Goal: Task Accomplishment & Management: Manage account settings

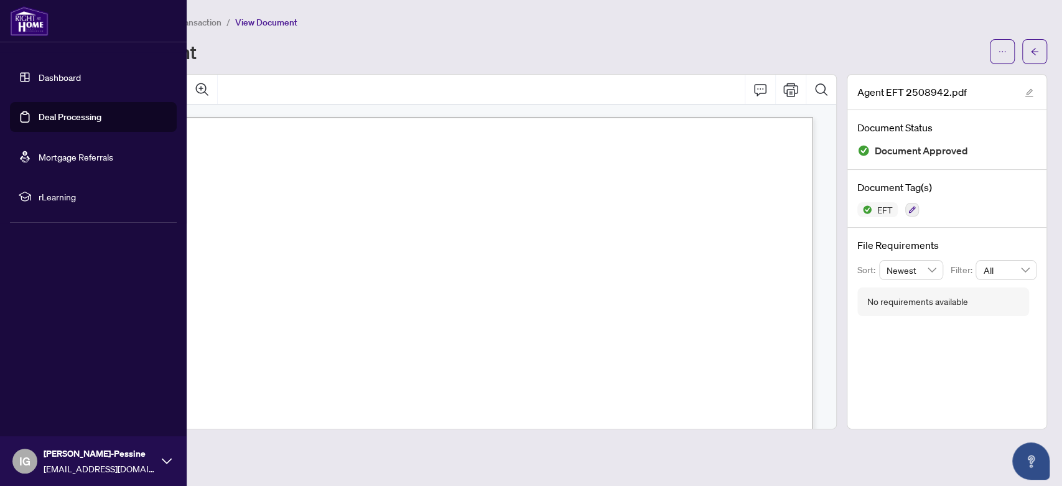
click at [80, 113] on link "Deal Processing" at bounding box center [70, 116] width 63 height 11
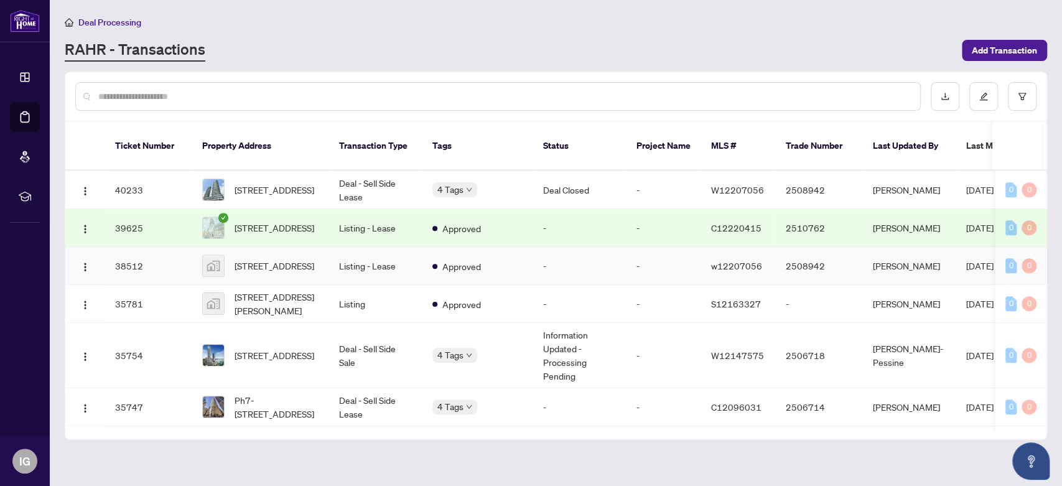
scroll to position [691, 0]
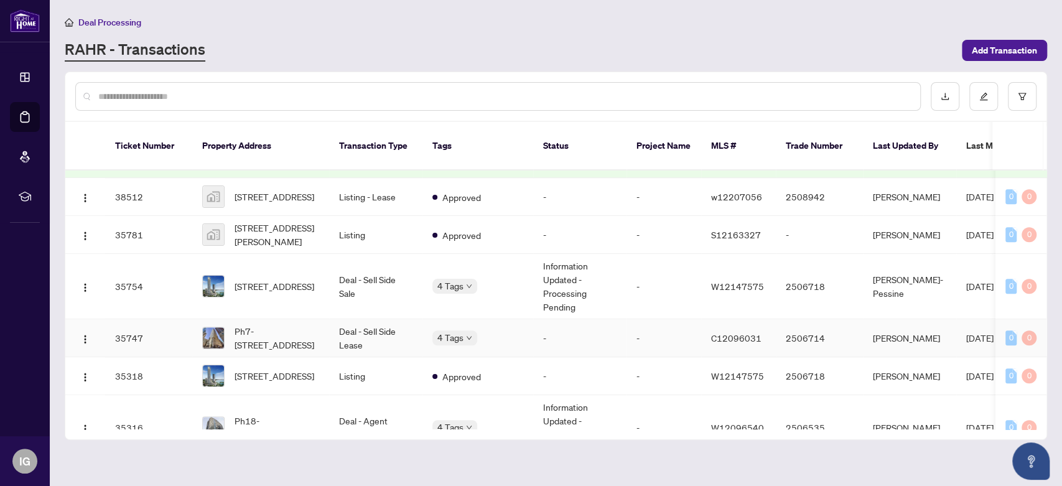
click at [371, 319] on td "Deal - Sell Side Lease" at bounding box center [375, 338] width 93 height 38
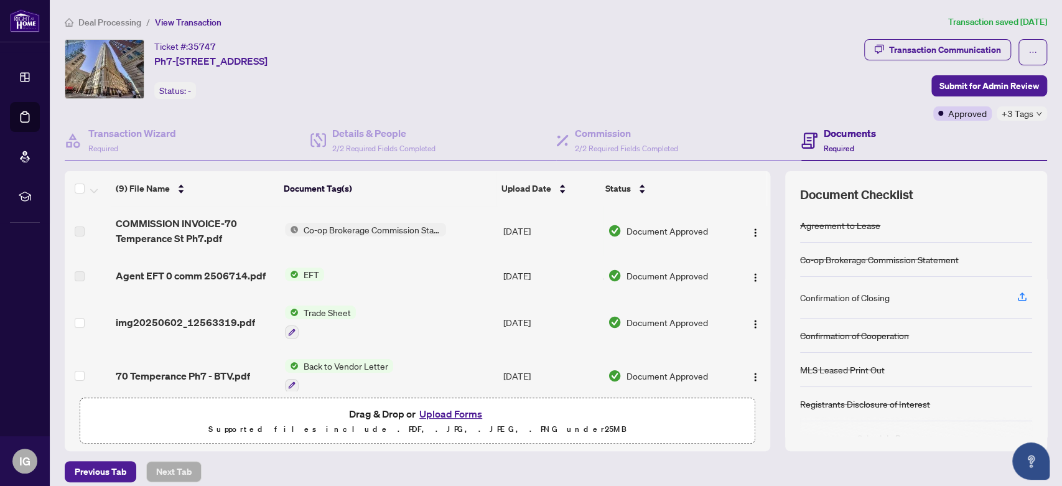
click at [312, 270] on span "EFT" at bounding box center [310, 274] width 25 height 14
click at [172, 279] on span "Agent EFT 0 comm 2506714.pdf" at bounding box center [191, 275] width 150 height 15
click at [305, 274] on span "EFT" at bounding box center [310, 274] width 25 height 14
click at [171, 274] on span "Agent EFT 0 comm 2506714.pdf" at bounding box center [191, 275] width 150 height 15
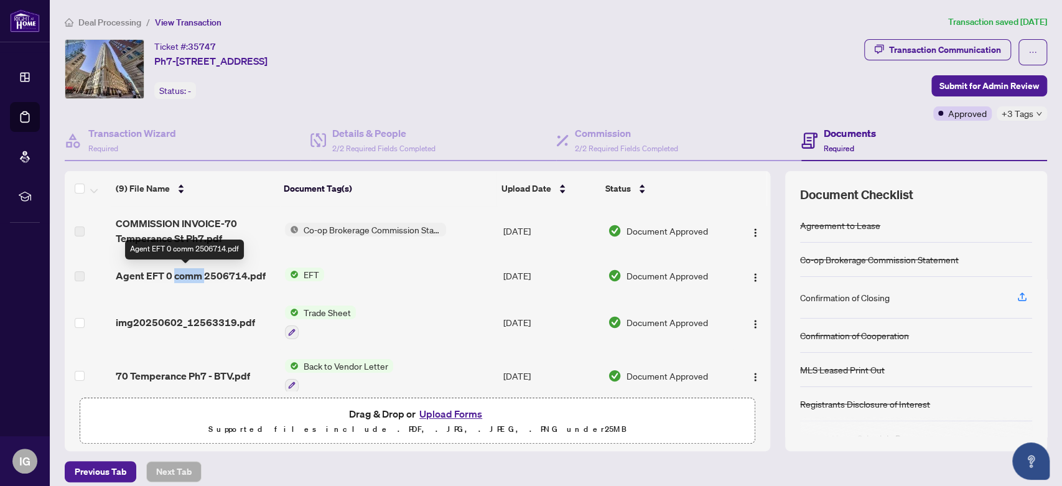
click at [171, 274] on span "Agent EFT 0 comm 2506714.pdf" at bounding box center [191, 275] width 150 height 15
click at [376, 282] on td "EFT" at bounding box center [389, 276] width 219 height 40
click at [308, 269] on span "EFT" at bounding box center [310, 274] width 25 height 14
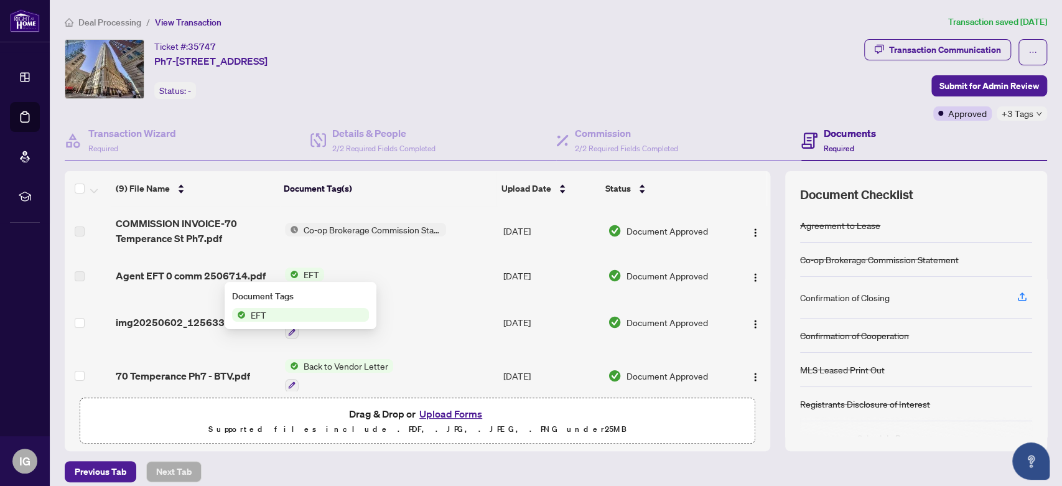
click at [308, 269] on span "EFT" at bounding box center [310, 274] width 25 height 14
click at [373, 228] on span "Co-op Brokerage Commission Statement" at bounding box center [371, 230] width 147 height 14
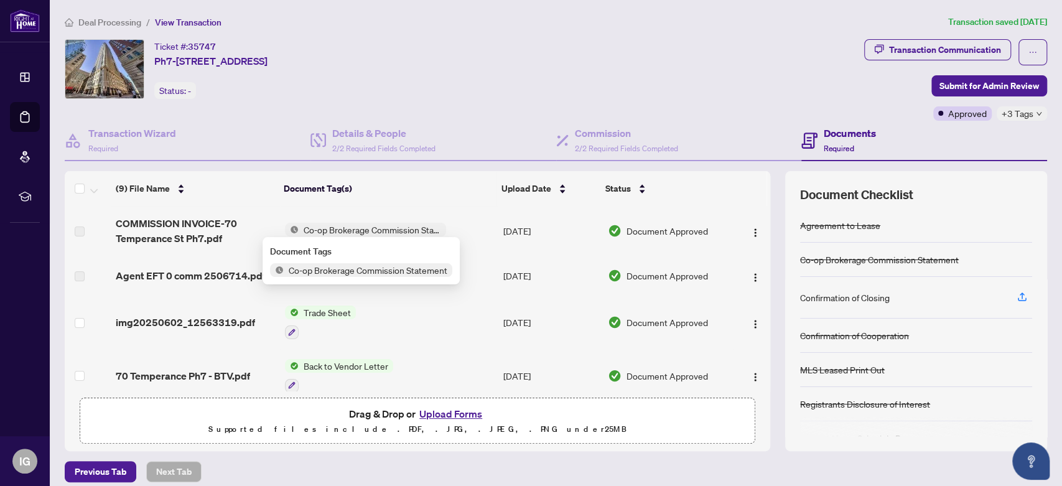
click at [371, 269] on span "Co-op Brokerage Commission Statement" at bounding box center [368, 270] width 169 height 14
click at [664, 75] on div "Ticket #: 35747 [STREET_ADDRESS] Status: -" at bounding box center [462, 69] width 794 height 60
click at [308, 272] on span "EFT" at bounding box center [310, 274] width 25 height 14
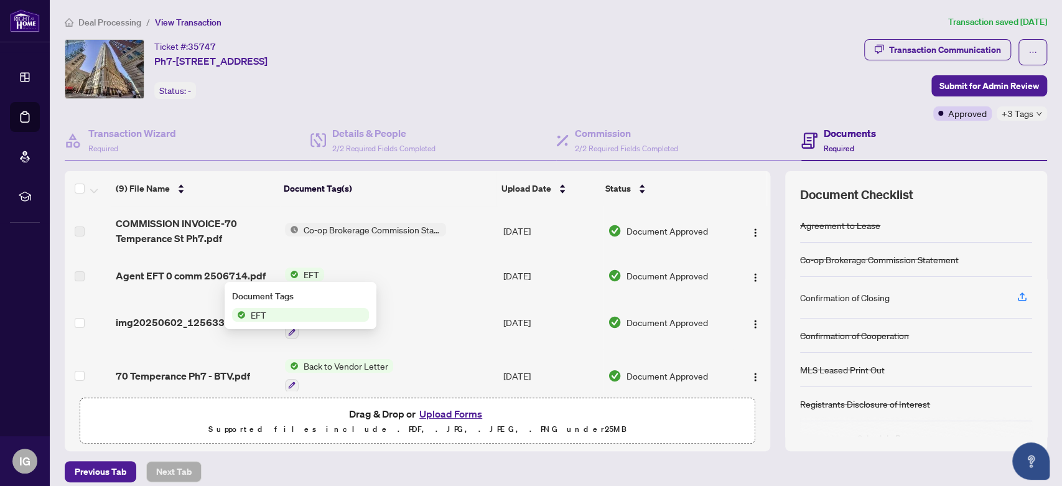
click at [282, 309] on span "EFT" at bounding box center [300, 315] width 137 height 14
click at [284, 317] on span "EFT" at bounding box center [300, 315] width 137 height 14
click at [548, 60] on div "Ticket #: 35747 [STREET_ADDRESS] Status: -" at bounding box center [462, 69] width 794 height 60
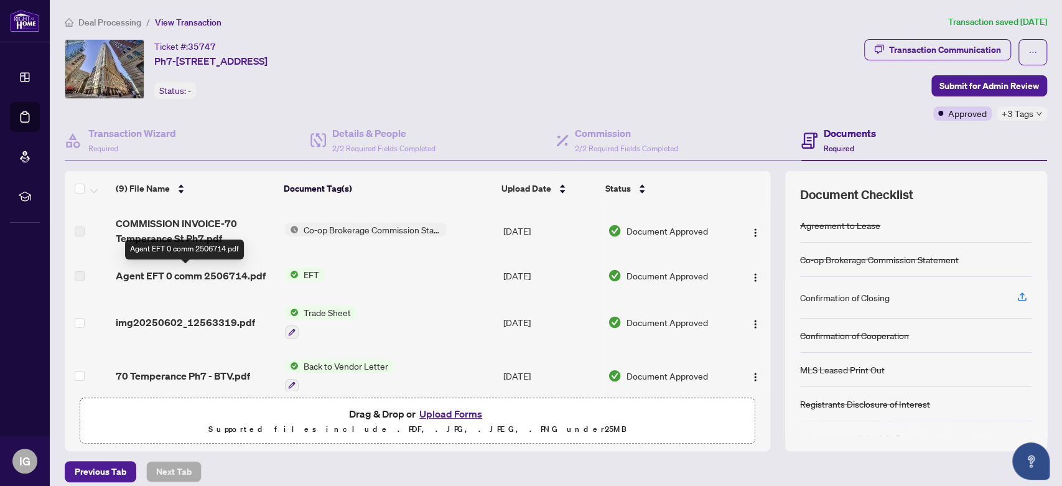
click at [180, 276] on span "Agent EFT 0 comm 2506714.pdf" at bounding box center [191, 275] width 150 height 15
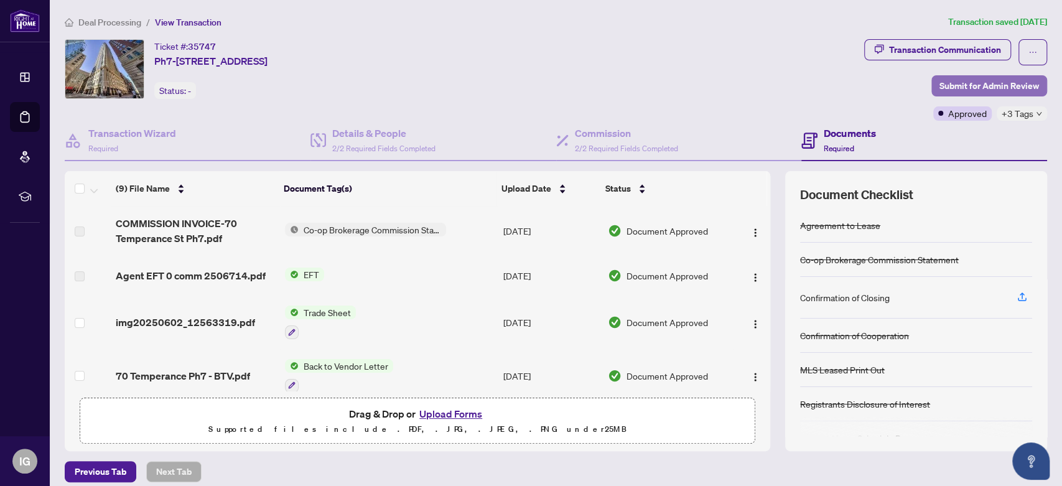
click at [984, 85] on span "Submit for Admin Review" at bounding box center [988, 86] width 99 height 20
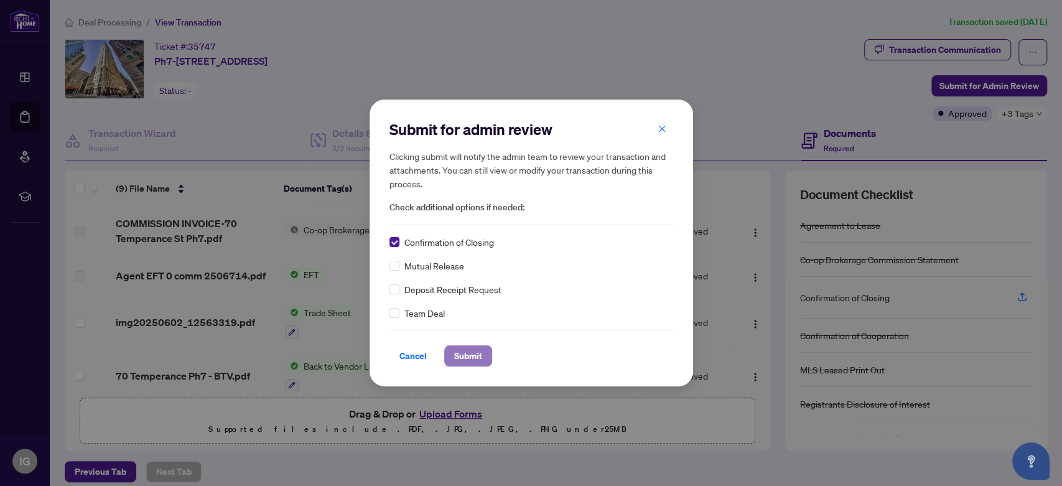
click at [458, 361] on span "Submit" at bounding box center [468, 356] width 28 height 20
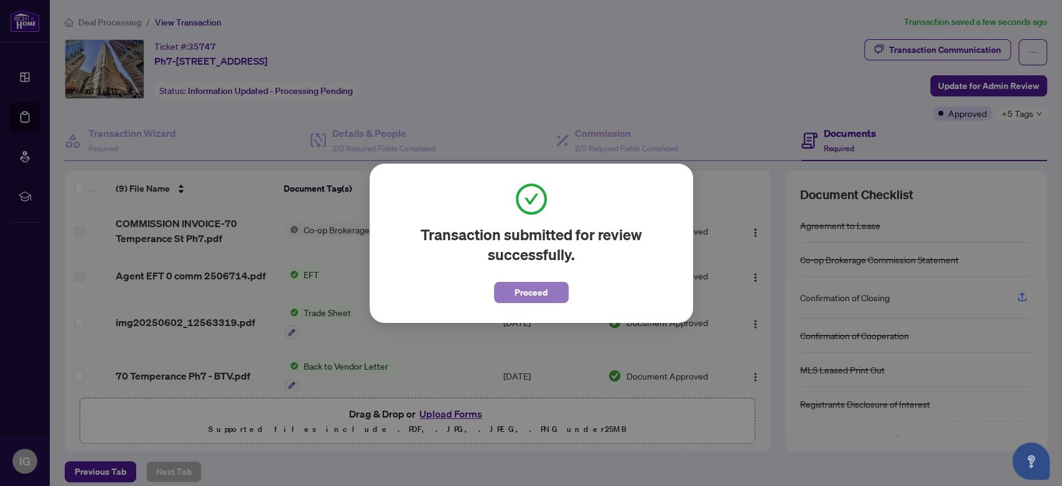
click at [516, 294] on span "Proceed" at bounding box center [530, 292] width 33 height 20
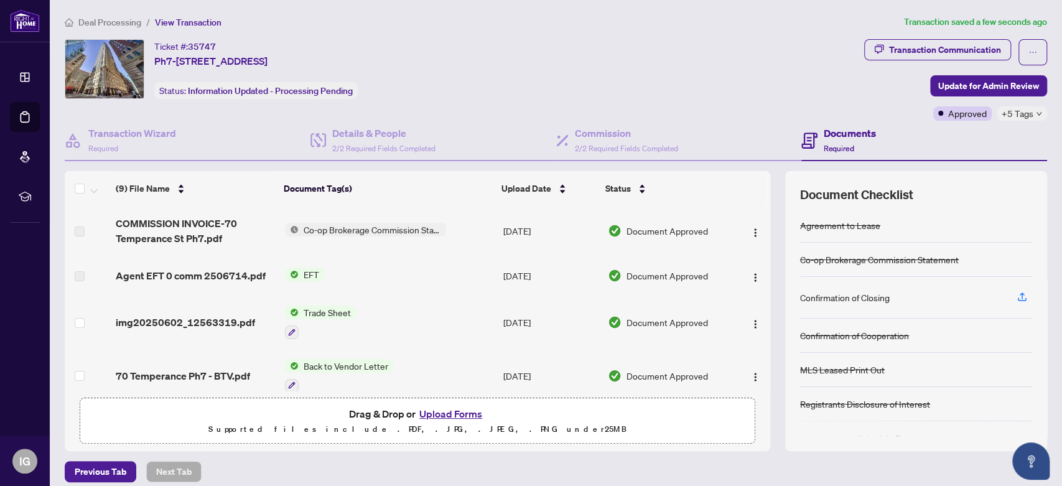
click at [363, 228] on span "Co-op Brokerage Commission Statement" at bounding box center [371, 230] width 147 height 14
click at [352, 267] on span "Co-op Brokerage Commission Statement" at bounding box center [368, 270] width 169 height 14
click at [403, 227] on span "Co-op Brokerage Commission Statement" at bounding box center [371, 230] width 147 height 14
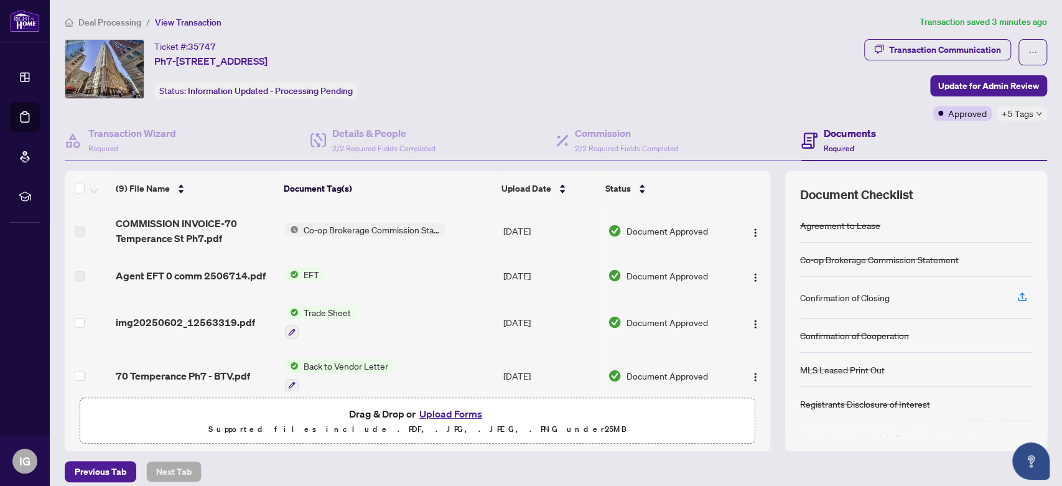
click at [301, 271] on span "EFT" at bounding box center [310, 274] width 25 height 14
click at [394, 267] on td "EFT" at bounding box center [389, 276] width 219 height 40
click at [298, 272] on span "EFT" at bounding box center [310, 274] width 25 height 14
click at [299, 272] on span "EFT" at bounding box center [310, 274] width 25 height 14
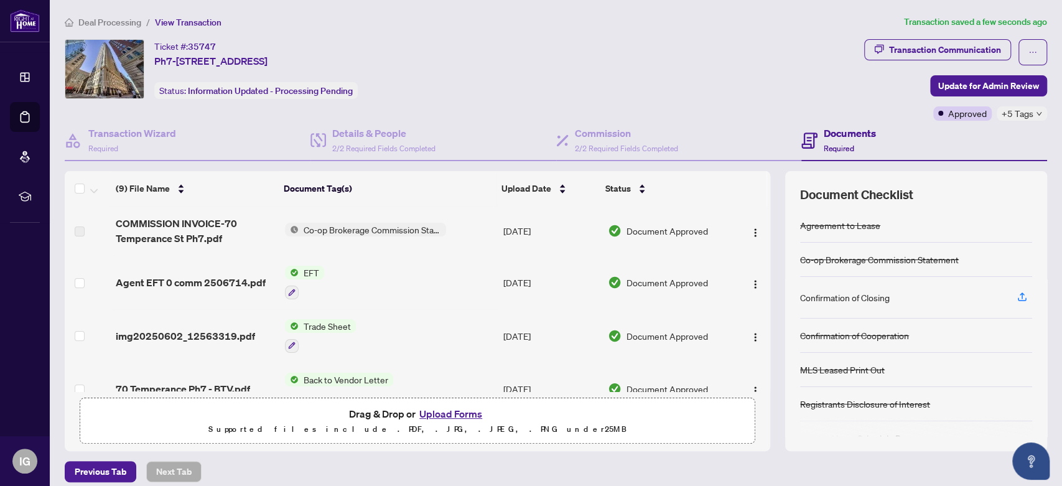
click at [315, 271] on span "EFT" at bounding box center [310, 273] width 25 height 14
click at [188, 278] on span "Agent EFT 0 comm 2506714.pdf" at bounding box center [191, 282] width 150 height 15
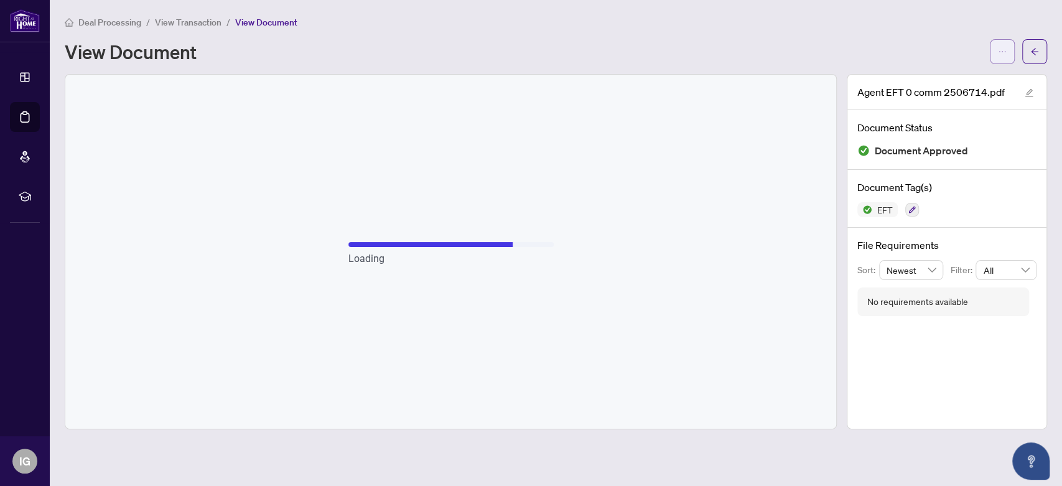
drag, startPoint x: 1007, startPoint y: 56, endPoint x: 984, endPoint y: 60, distance: 22.8
click at [1005, 56] on button "button" at bounding box center [1001, 51] width 25 height 25
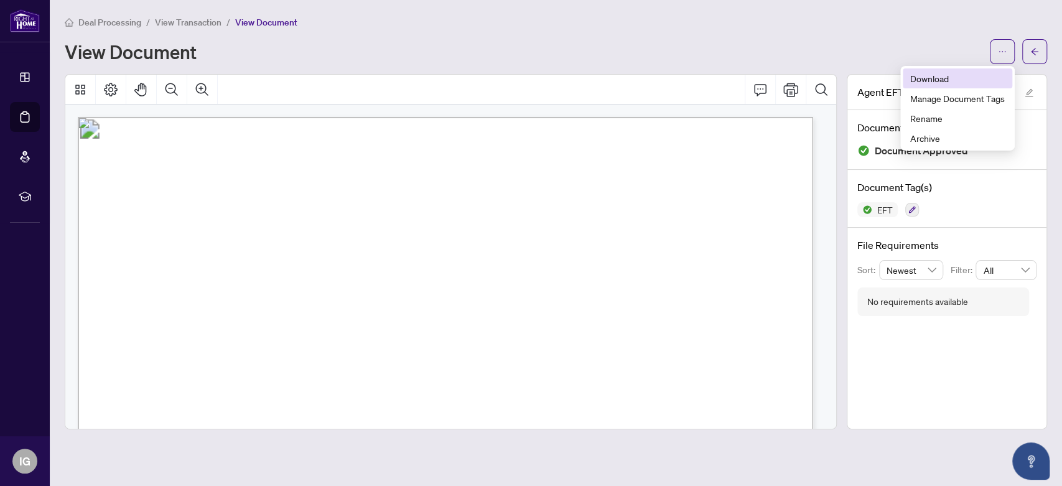
click at [917, 78] on span "Download" at bounding box center [957, 79] width 95 height 14
click at [1042, 61] on button "button" at bounding box center [1034, 51] width 25 height 25
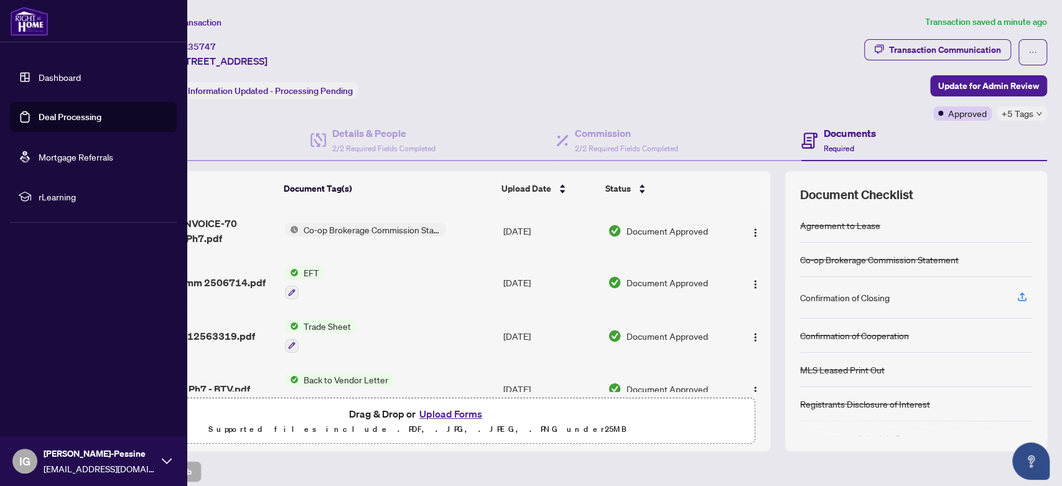
click at [66, 112] on link "Deal Processing" at bounding box center [70, 116] width 63 height 11
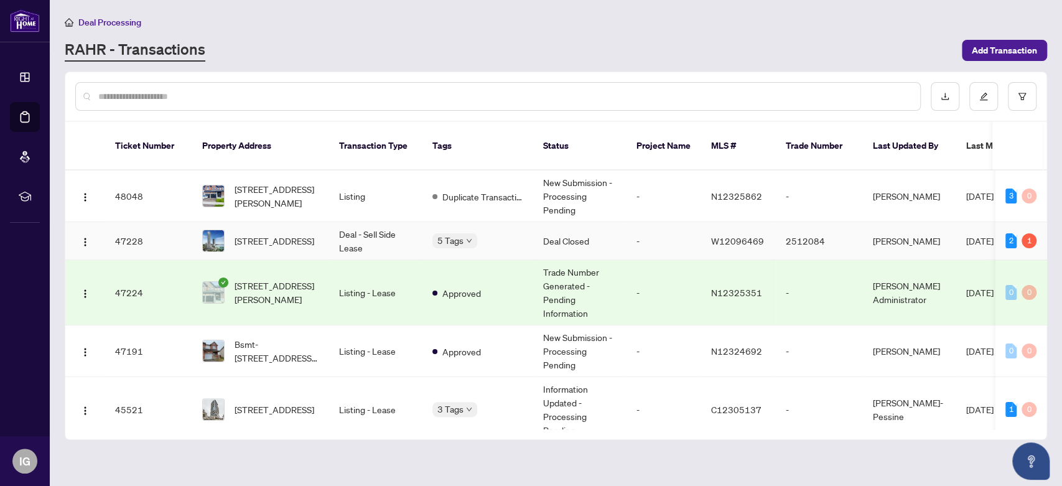
click at [555, 223] on td "Deal Closed" at bounding box center [579, 241] width 93 height 38
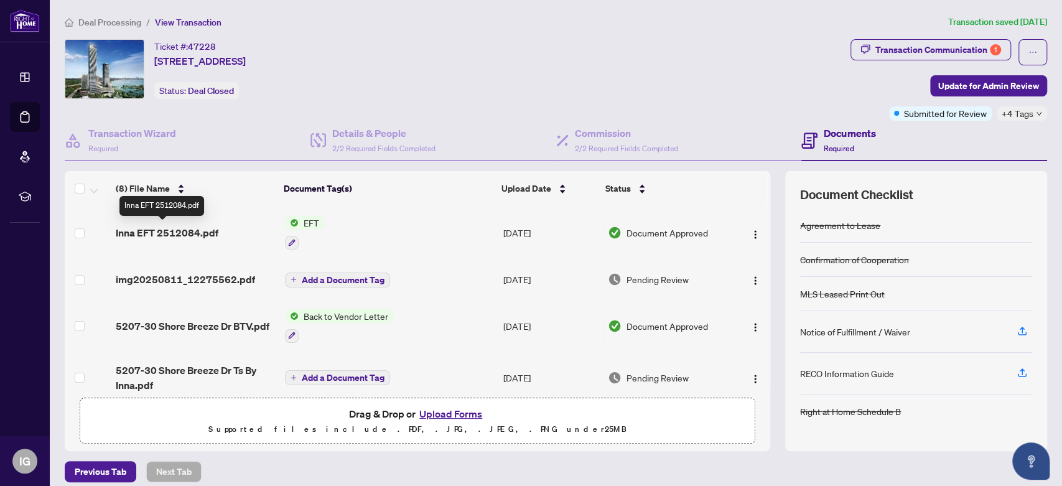
click at [194, 228] on span "Inna EFT 2512084.pdf" at bounding box center [167, 232] width 103 height 15
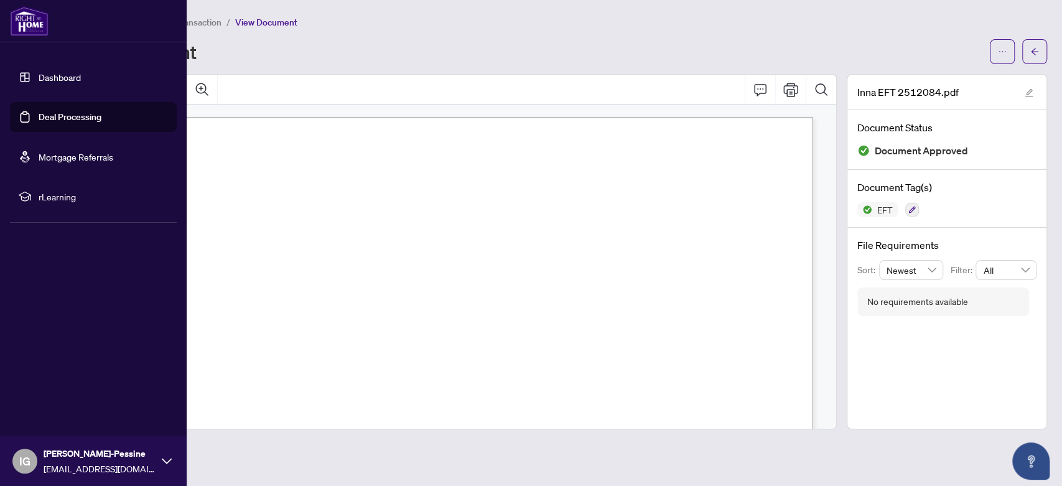
click at [65, 113] on link "Deal Processing" at bounding box center [70, 116] width 63 height 11
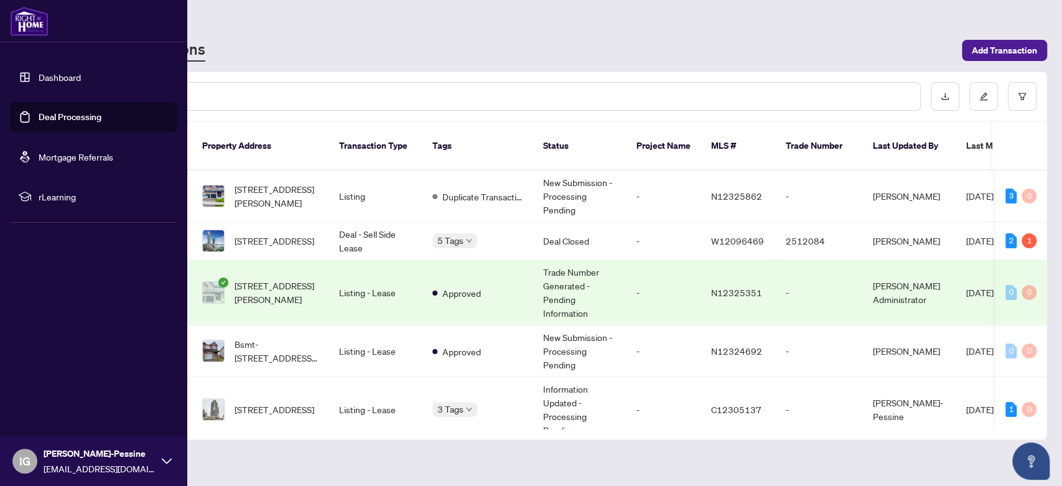
click at [170, 461] on icon at bounding box center [167, 461] width 10 height 10
click at [124, 262] on div "Dashboard Deal Processing Mortgage Referrals rLearning IG Inna Gutnik-Pessine i…" at bounding box center [93, 243] width 187 height 486
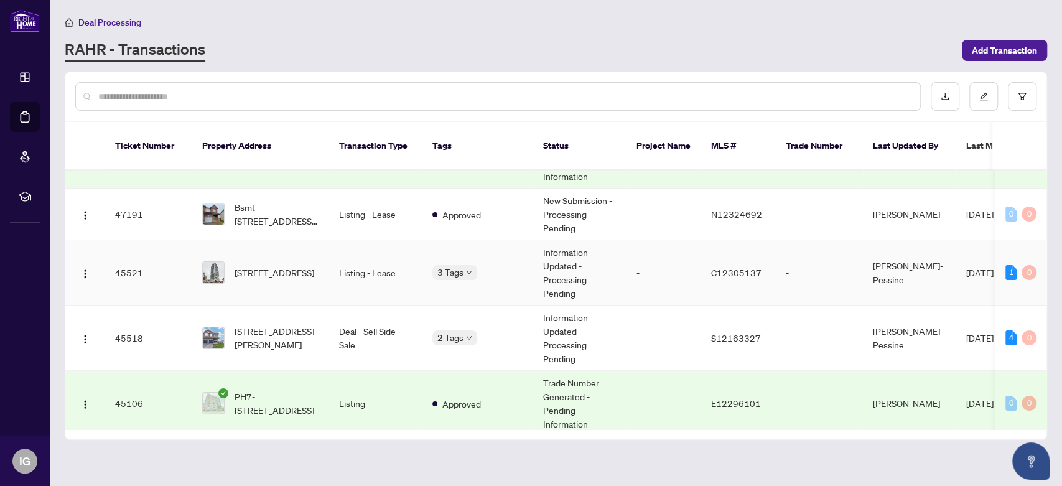
scroll to position [138, 0]
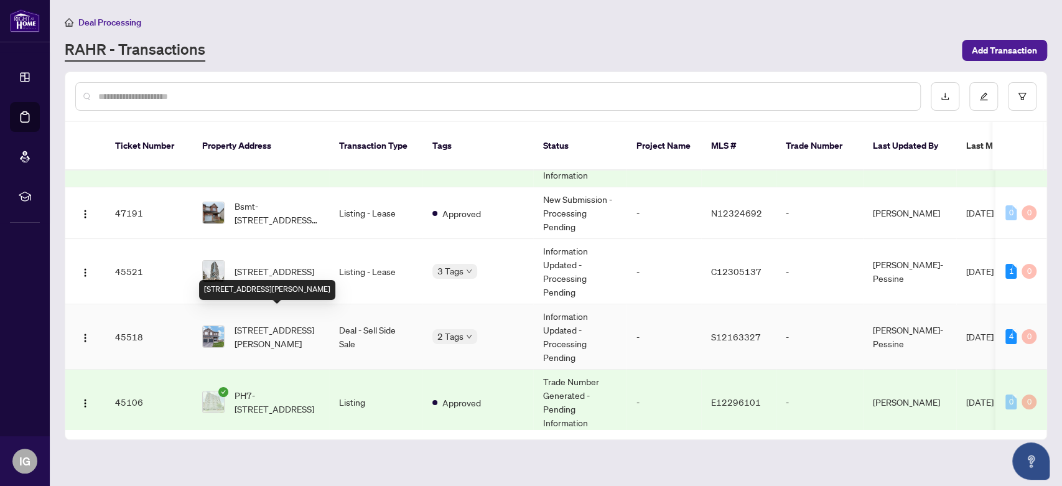
click at [281, 323] on span "[STREET_ADDRESS][PERSON_NAME]" at bounding box center [276, 336] width 85 height 27
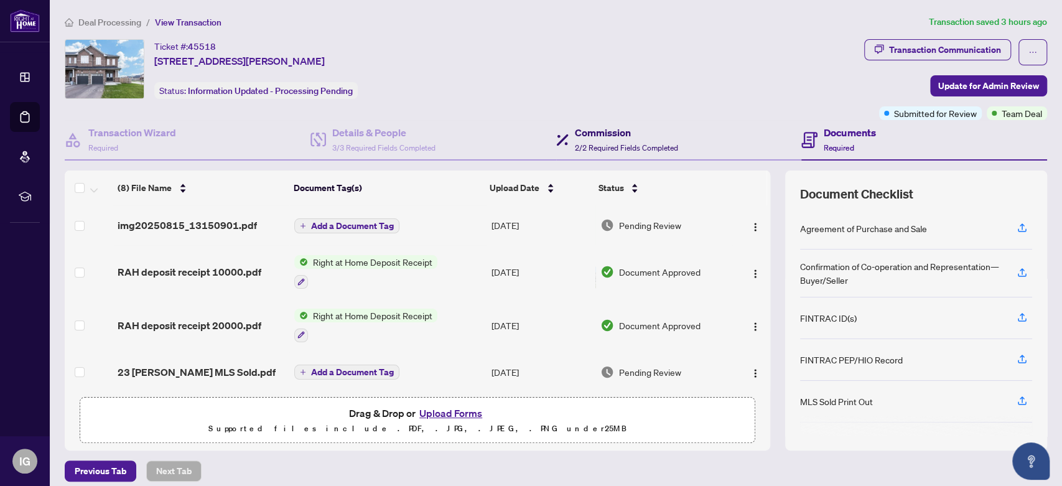
click at [623, 143] on span "2/2 Required Fields Completed" at bounding box center [626, 147] width 103 height 9
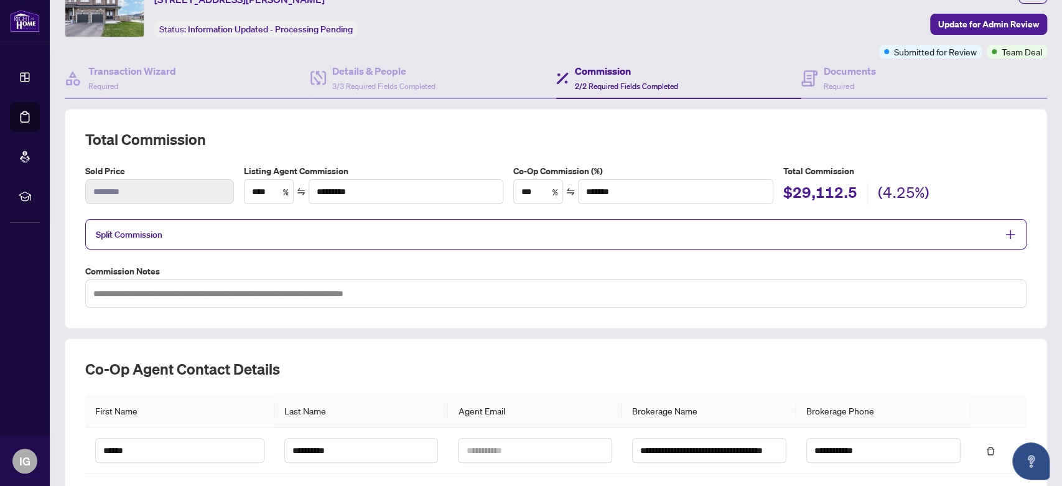
scroll to position [58, 0]
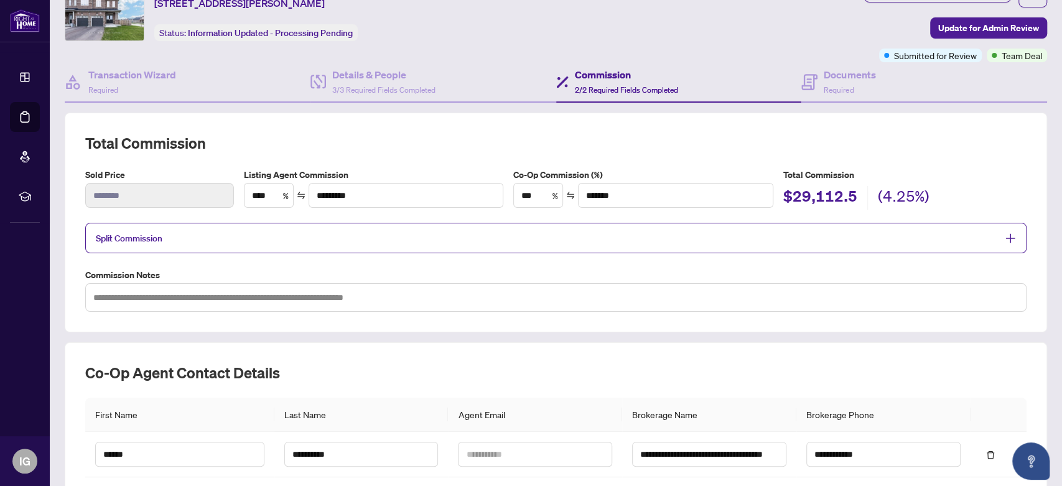
click at [274, 233] on span "Split Commission" at bounding box center [546, 238] width 901 height 14
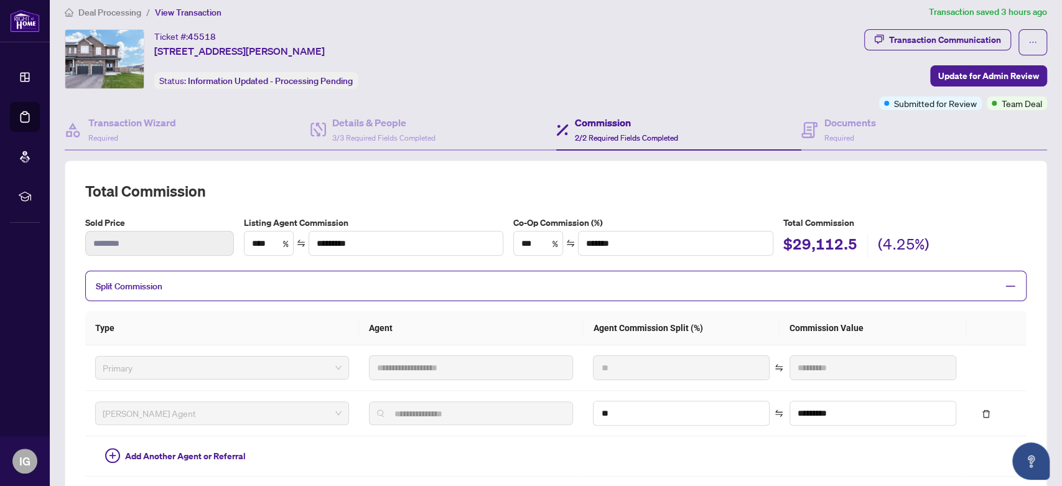
scroll to position [0, 0]
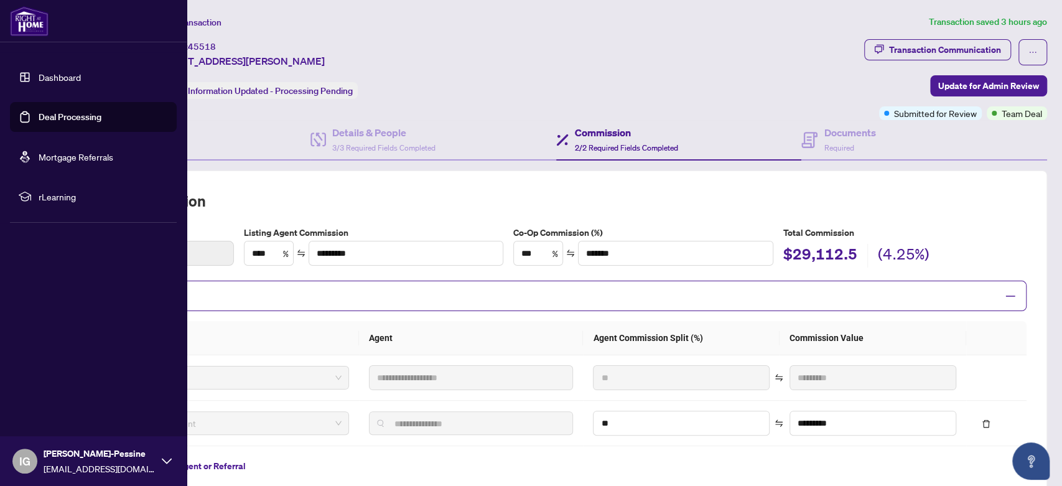
click at [88, 114] on link "Deal Processing" at bounding box center [70, 116] width 63 height 11
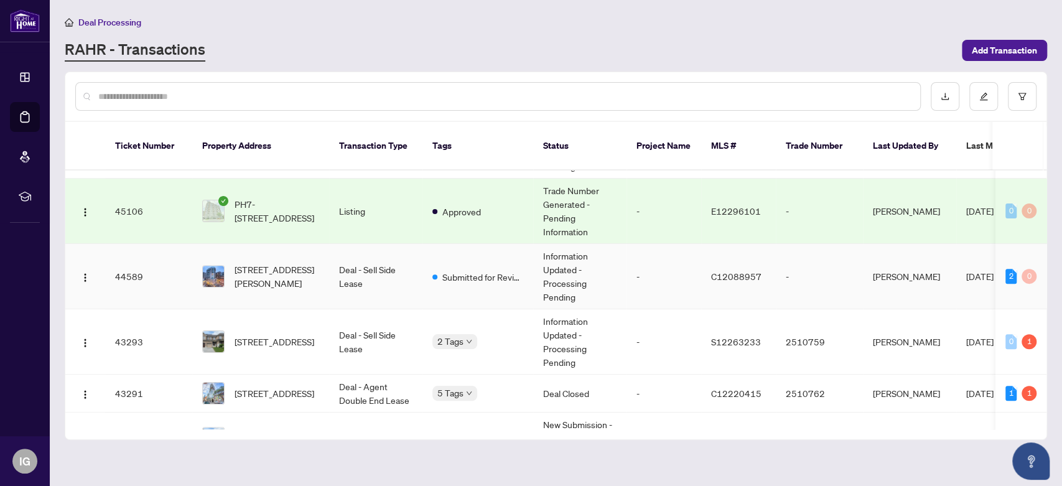
scroll to position [345, 0]
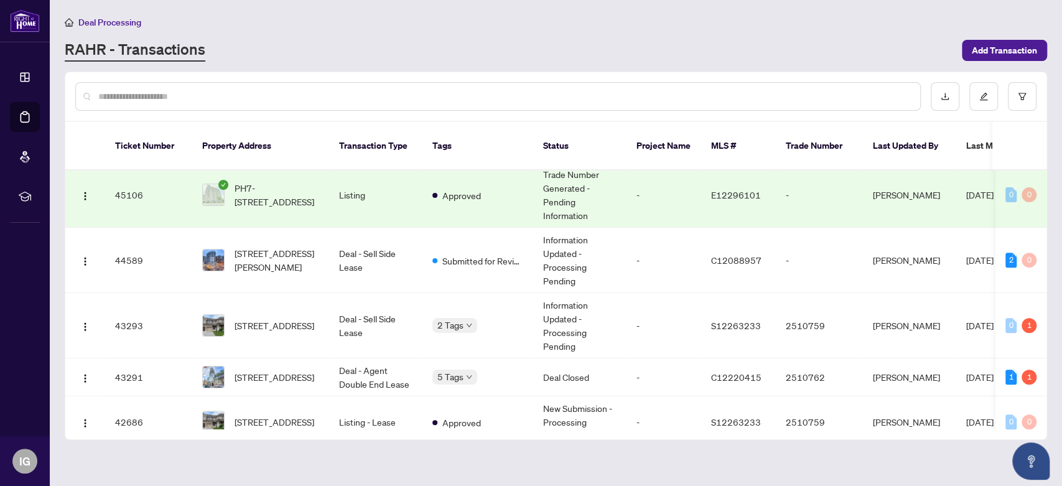
click at [328, 98] on input "text" at bounding box center [504, 97] width 812 height 14
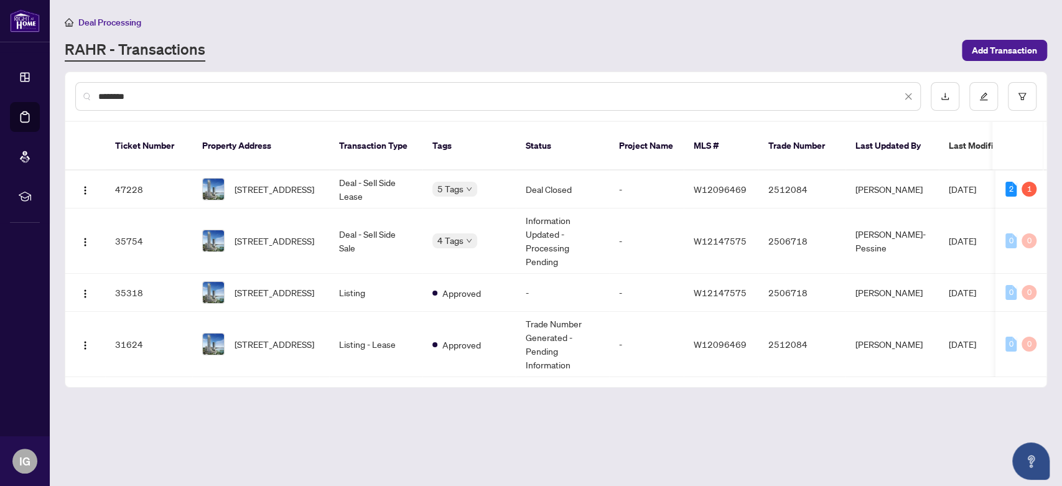
scroll to position [0, 0]
type input "********"
click at [284, 234] on span "[STREET_ADDRESS]" at bounding box center [274, 241] width 80 height 14
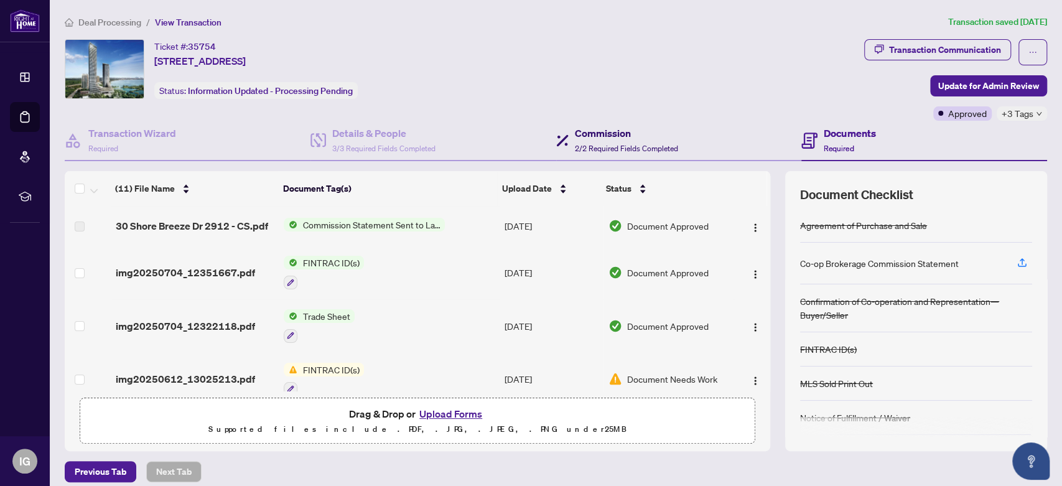
click at [593, 137] on h4 "Commission" at bounding box center [626, 133] width 103 height 15
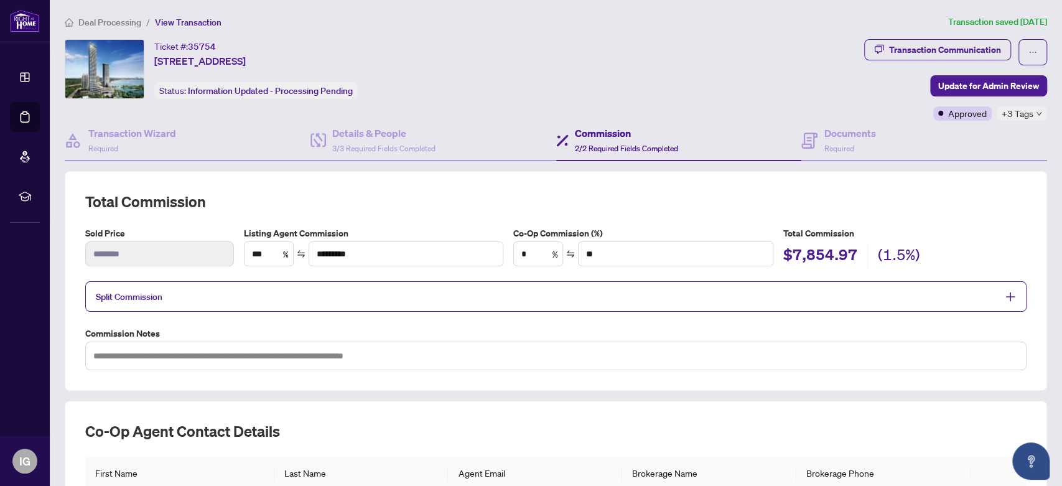
click at [331, 295] on span "Split Commission" at bounding box center [546, 296] width 901 height 14
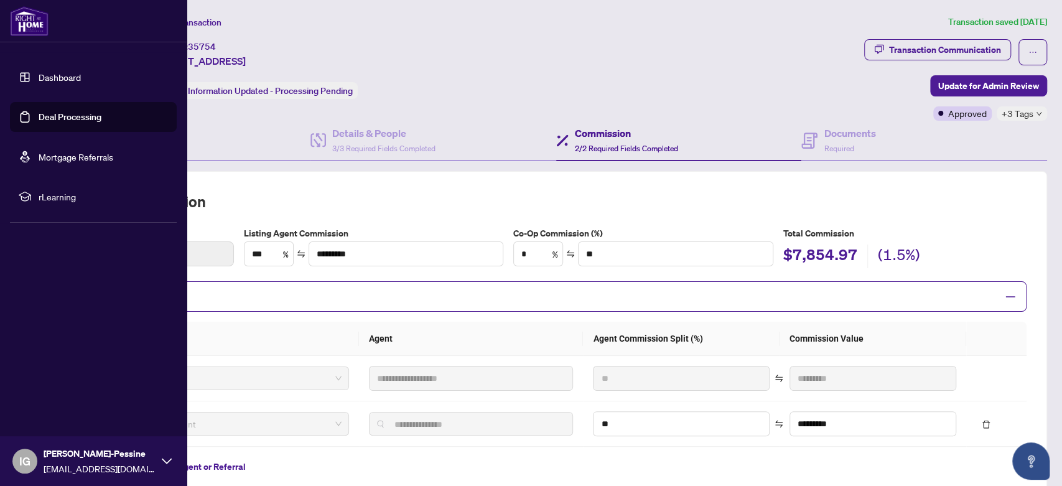
click at [57, 115] on link "Deal Processing" at bounding box center [70, 116] width 63 height 11
